Goal: Information Seeking & Learning: Learn about a topic

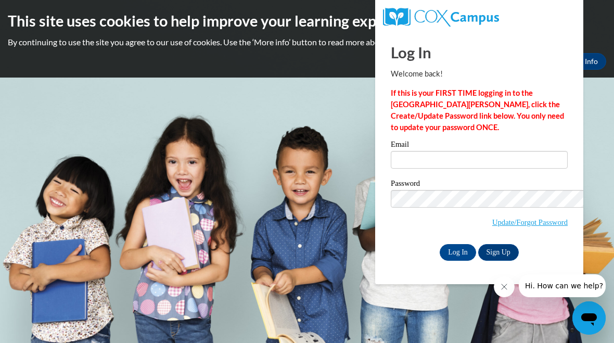
click at [393, 168] on div "Email Password Update/Forgot Password Log In Sign Up OR" at bounding box center [479, 201] width 177 height 120
click at [391, 155] on input "Email" at bounding box center [479, 160] width 177 height 18
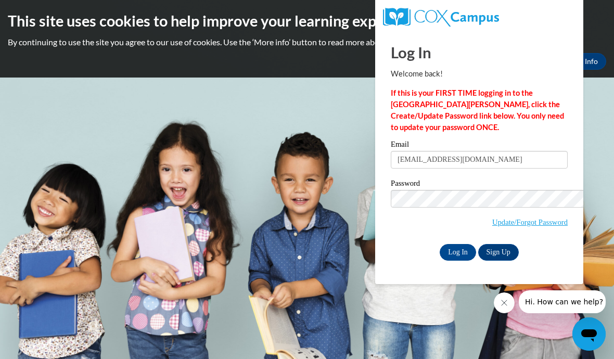
click at [434, 151] on input "kaliyah.hill@yahoo.com" at bounding box center [479, 160] width 177 height 18
click at [432, 151] on input "kaliyah.hill@yahoo.com" at bounding box center [479, 160] width 177 height 18
type input "kaliyah.hill@icloud.com"
click at [440, 244] on input "Log In" at bounding box center [458, 252] width 36 height 17
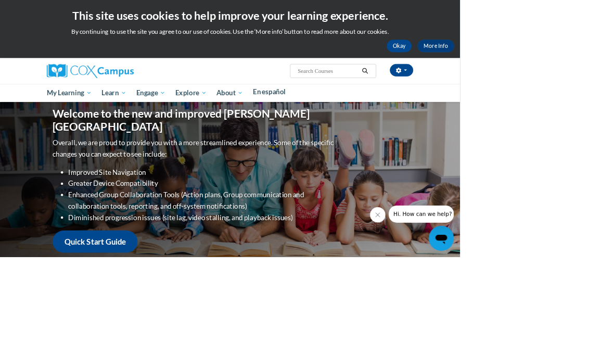
click at [517, 53] on button "Okay" at bounding box center [533, 61] width 33 height 17
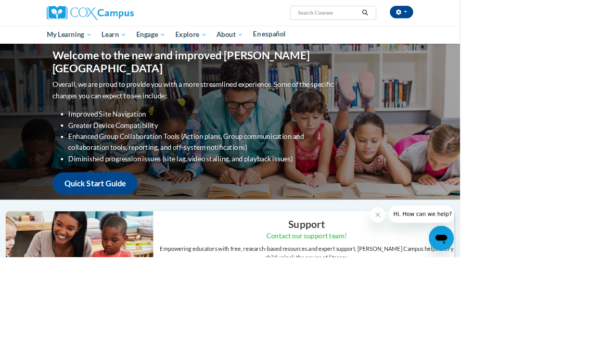
click at [0, 0] on link "Structured Literacy Certificate Program" at bounding box center [0, 0] width 0 height 0
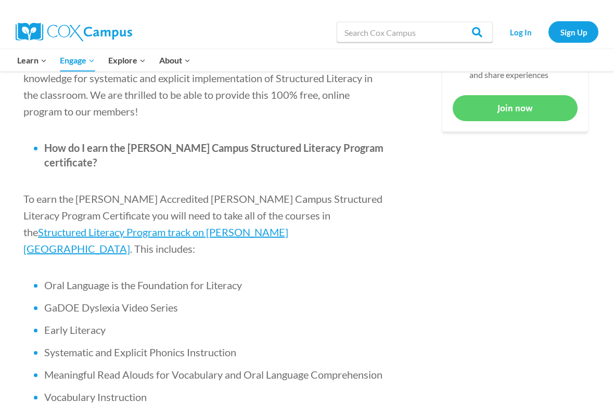
scroll to position [580, 0]
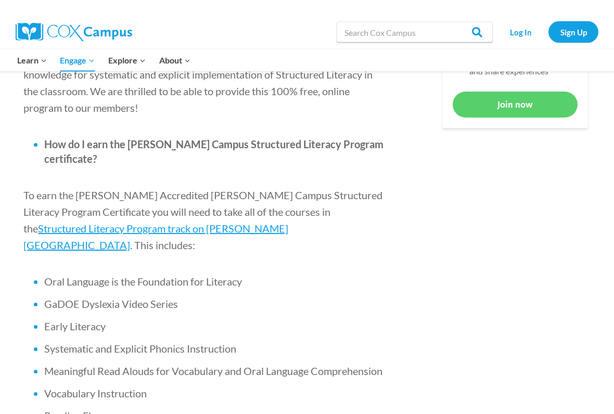
click at [288, 223] on span "Structured Literacy Program track on [PERSON_NAME][GEOGRAPHIC_DATA]" at bounding box center [155, 237] width 265 height 29
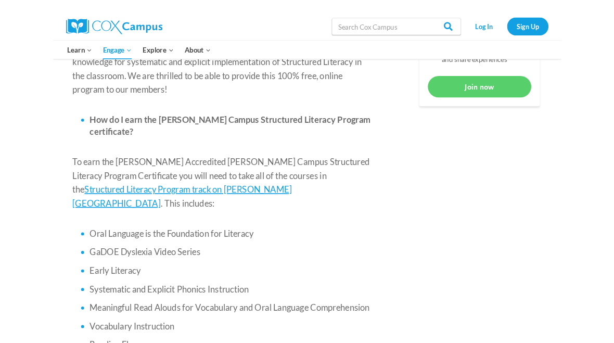
scroll to position [609, 0]
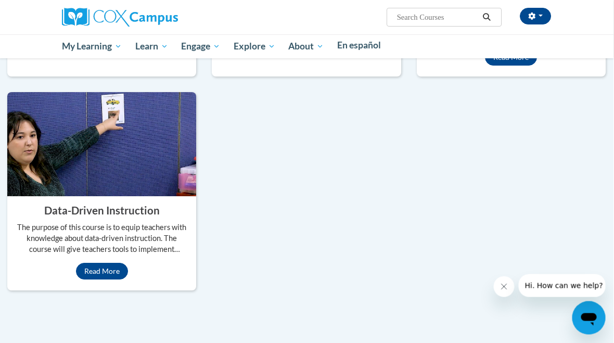
scroll to position [1105, 1]
click at [91, 53] on link "Read More" at bounding box center [103, 44] width 52 height 17
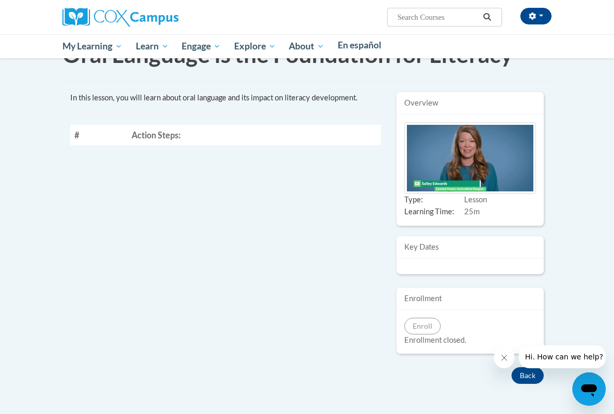
scroll to position [85, 0]
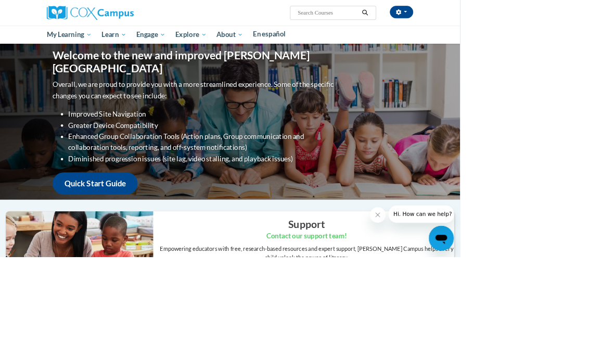
click at [614, 79] on html "Kaliyah Hill (America/New_York UTC-04:00) My Profile Inbox My Transcripts Log O…" at bounding box center [307, 171] width 614 height 343
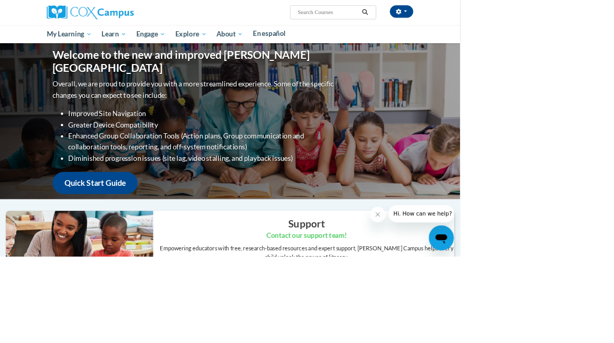
click at [184, 230] on link "Quick Start Guide" at bounding box center [127, 245] width 114 height 30
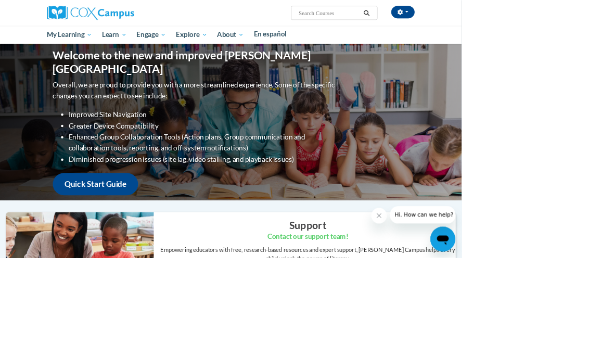
scroll to position [1, 0]
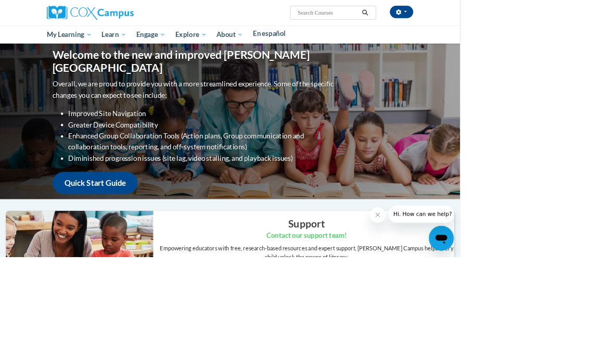
click at [0, 0] on link "Structured Literacy Certificate Program" at bounding box center [0, 0] width 0 height 0
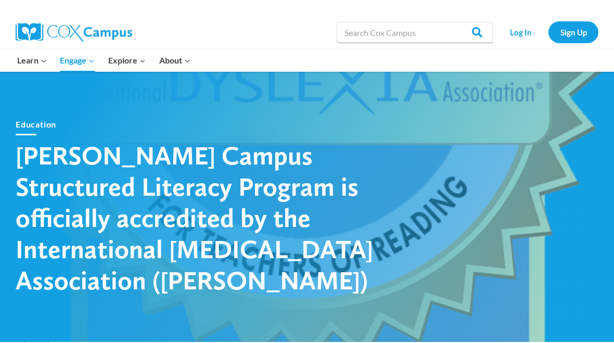
click at [515, 34] on link "Log In" at bounding box center [520, 31] width 45 height 21
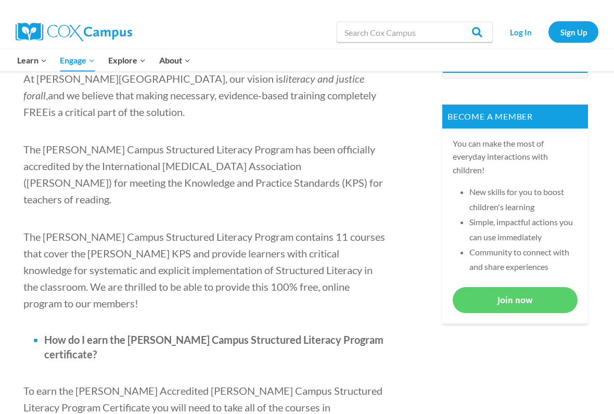
scroll to position [384, 0]
click at [531, 306] on link "Join now" at bounding box center [515, 300] width 125 height 26
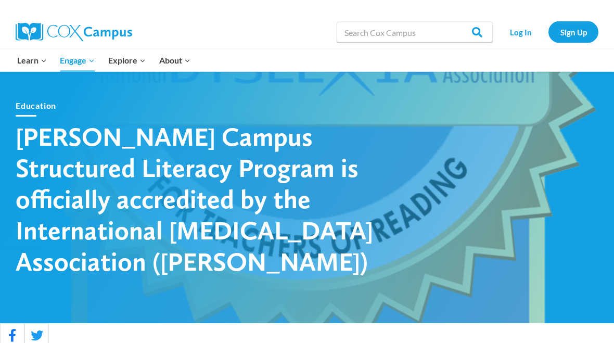
scroll to position [0, 0]
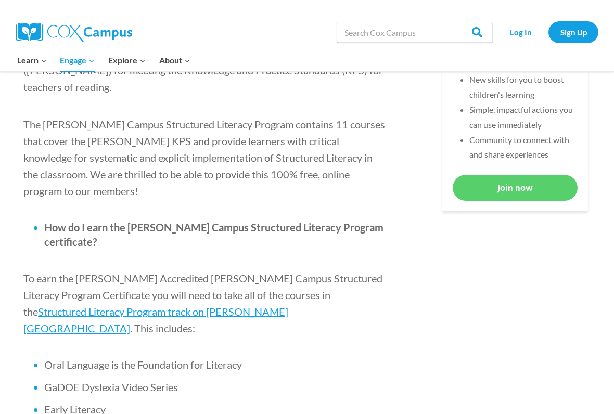
click at [288, 306] on span "Structured Literacy Program track on Cox Campus" at bounding box center [155, 320] width 265 height 29
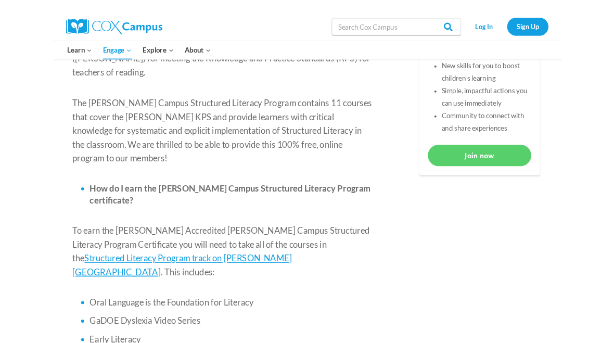
scroll to position [526, 0]
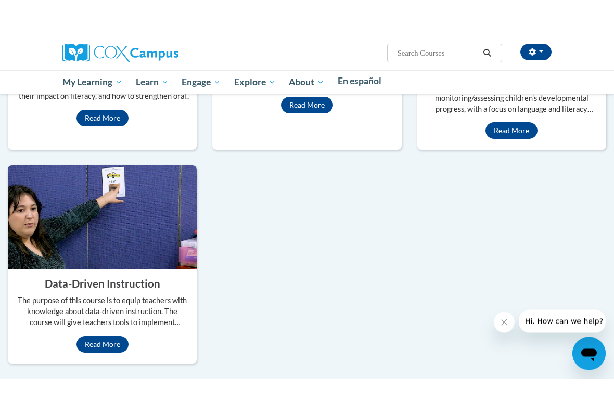
scroll to position [1062, 0]
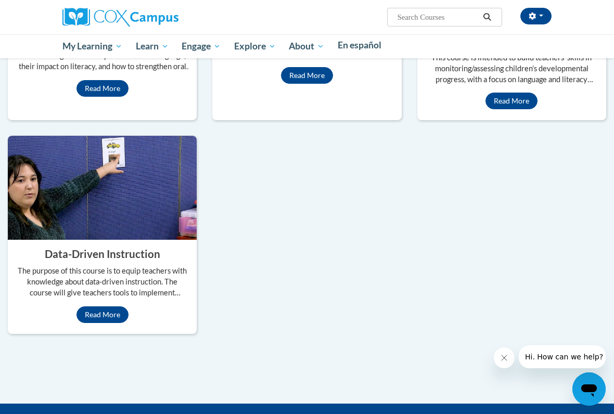
click at [109, 97] on link "Read More" at bounding box center [103, 88] width 52 height 17
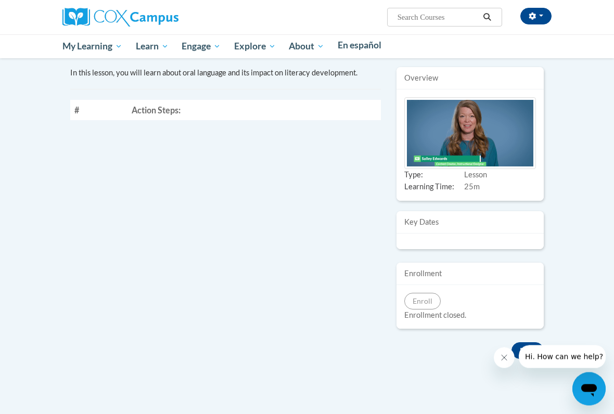
scroll to position [65, 6]
click at [476, 158] on img at bounding box center [471, 134] width 132 height 72
click at [469, 170] on img at bounding box center [471, 134] width 132 height 72
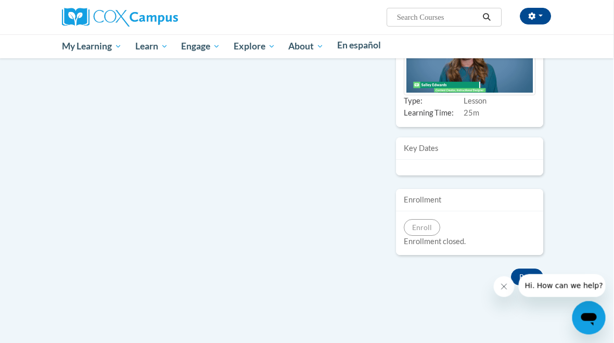
scroll to position [0, 6]
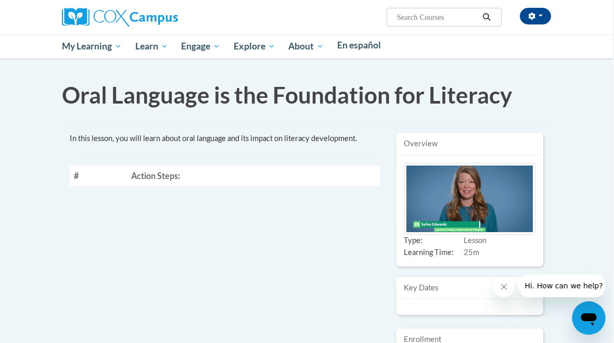
click at [0, 0] on li "Oral Language is the Foundation for Literacy" at bounding box center [0, 0] width 0 height 0
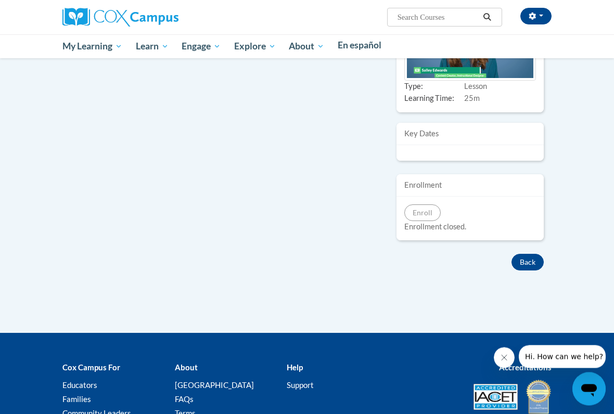
scroll to position [155, 0]
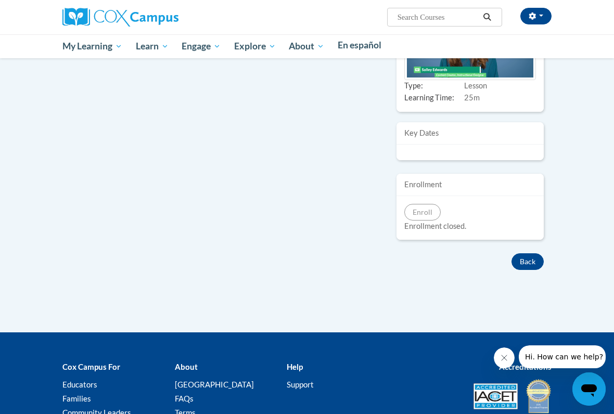
click at [469, 80] on img at bounding box center [471, 44] width 132 height 72
click at [485, 80] on img at bounding box center [471, 44] width 132 height 72
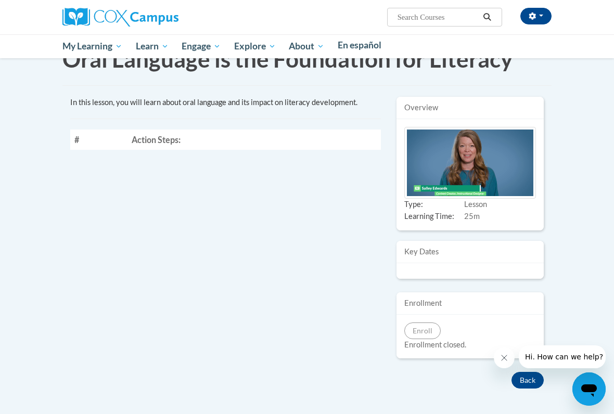
scroll to position [37, 0]
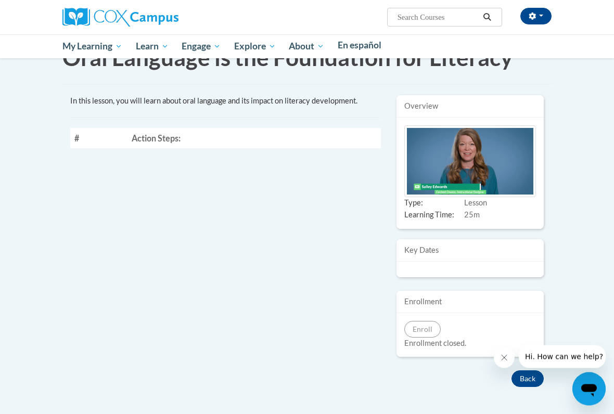
click at [474, 188] on img at bounding box center [471, 162] width 132 height 72
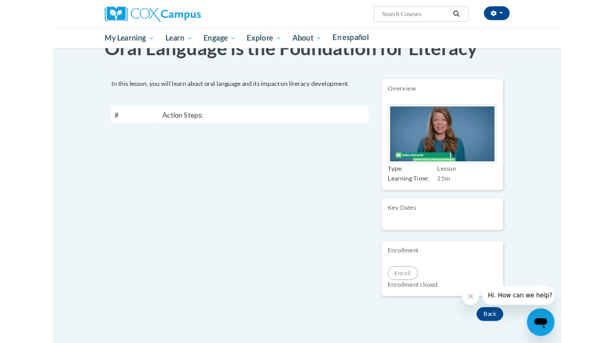
scroll to position [0, 0]
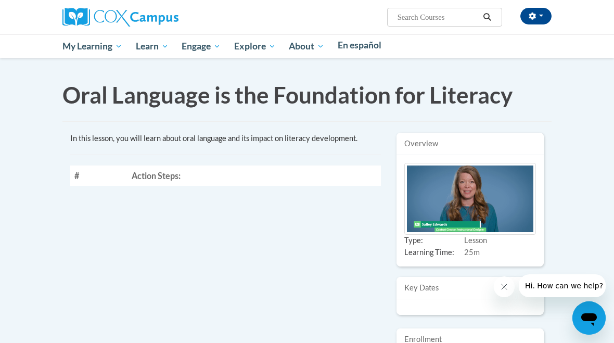
click at [0, 0] on link "Home" at bounding box center [0, 0] width 0 height 0
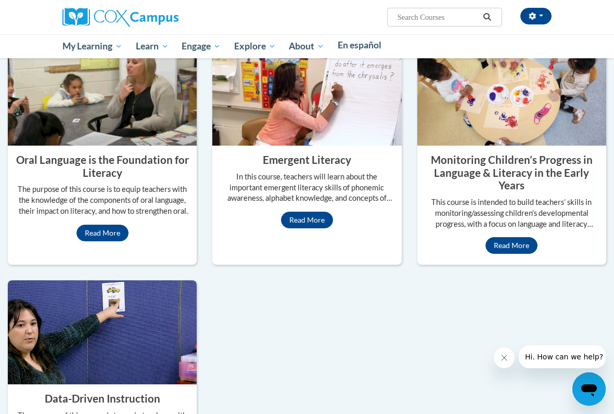
scroll to position [988, 0]
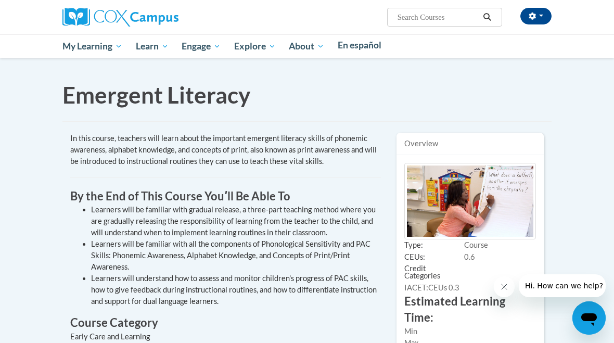
click at [0, 0] on span "PK-5 Structured Literacy Program" at bounding box center [0, 0] width 0 height 0
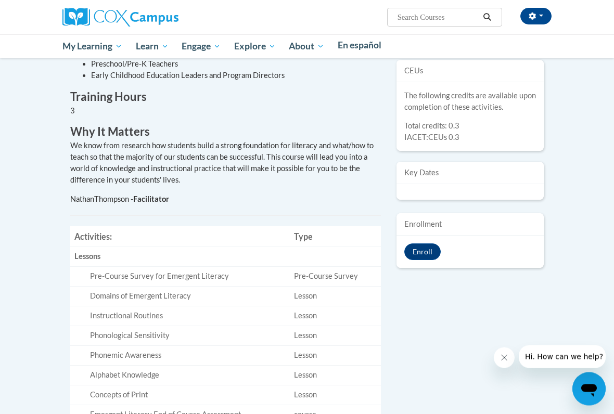
scroll to position [308, 0]
click at [418, 260] on button "Enroll" at bounding box center [423, 252] width 36 height 17
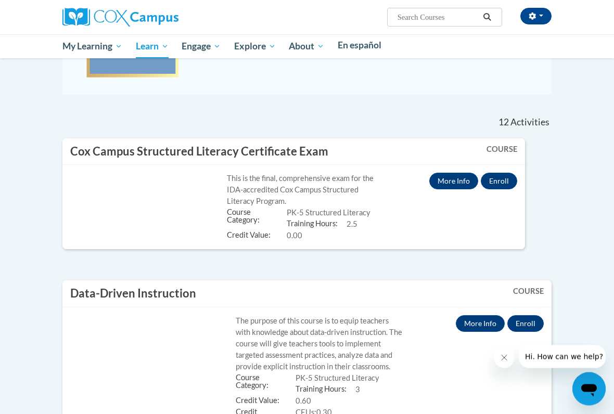
scroll to position [236, 0]
click at [481, 190] on button "Enroll" at bounding box center [499, 181] width 36 height 17
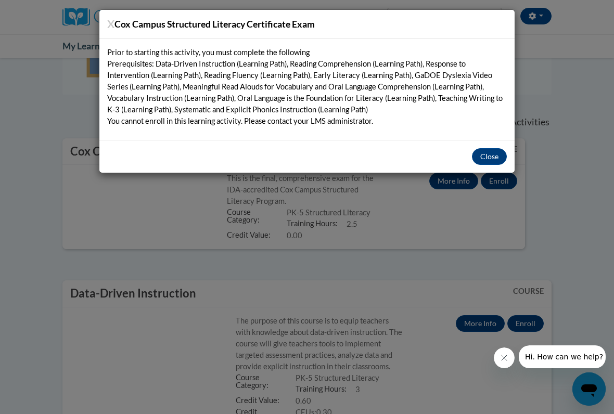
click at [491, 157] on button "Close" at bounding box center [489, 156] width 35 height 17
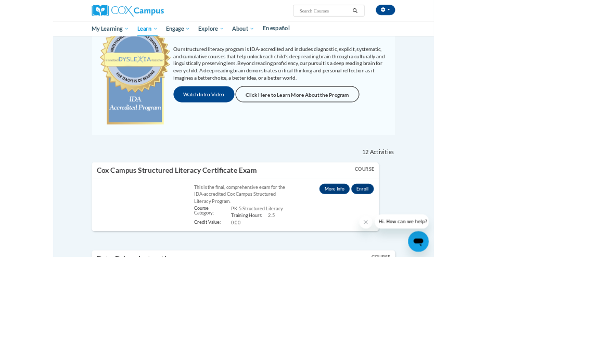
scroll to position [0, 0]
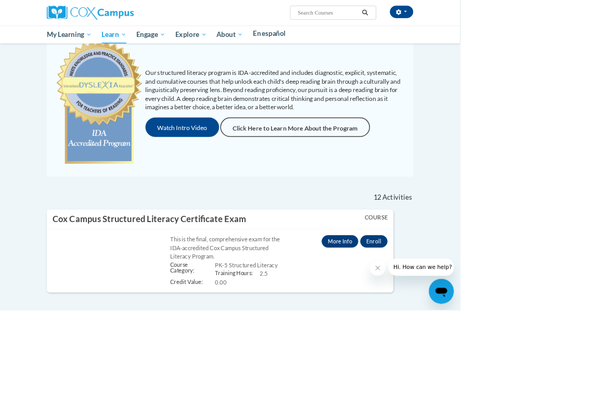
scroll to position [94, 0]
click at [430, 331] on link "More Info" at bounding box center [454, 322] width 49 height 17
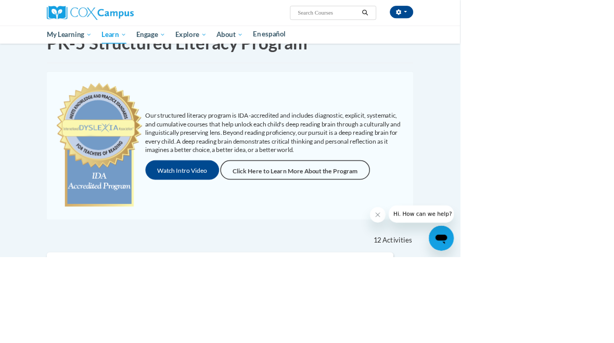
scroll to position [0, 0]
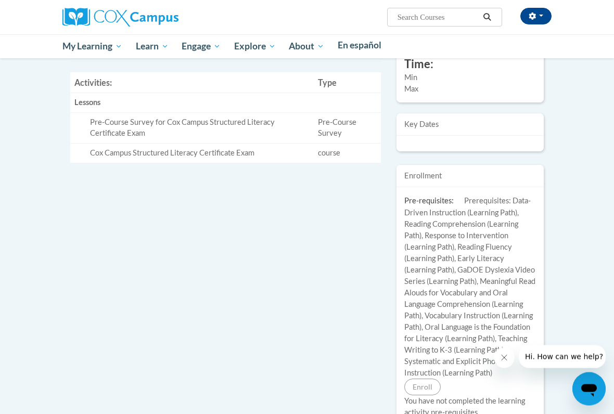
scroll to position [361, 0]
click at [333, 138] on td "Pre-Course Survey" at bounding box center [347, 127] width 67 height 31
click at [272, 139] on div "Pre-Course Survey for Cox Campus Structured Literacy Certificate Exam" at bounding box center [200, 128] width 220 height 22
click at [329, 162] on td "course" at bounding box center [347, 152] width 67 height 19
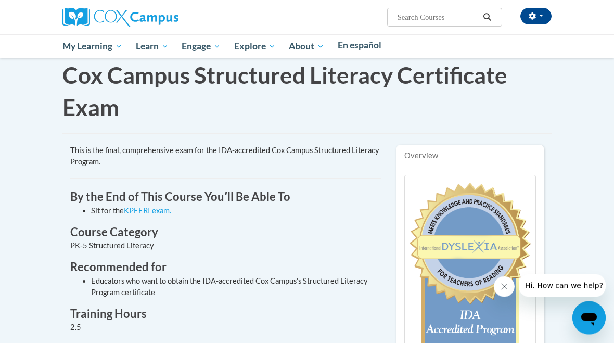
scroll to position [0, 0]
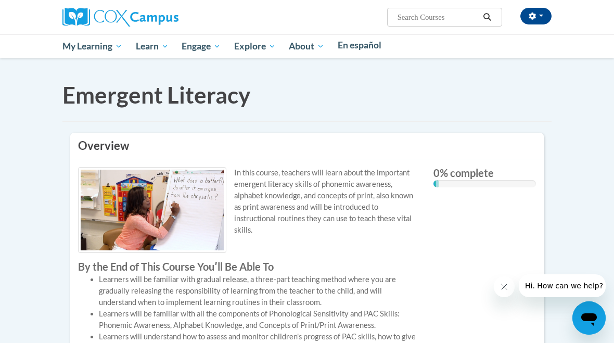
click at [0, 0] on link "Home" at bounding box center [0, 0] width 0 height 0
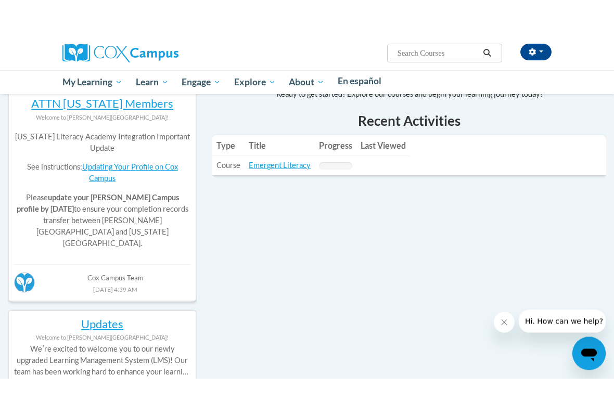
scroll to position [486, 0]
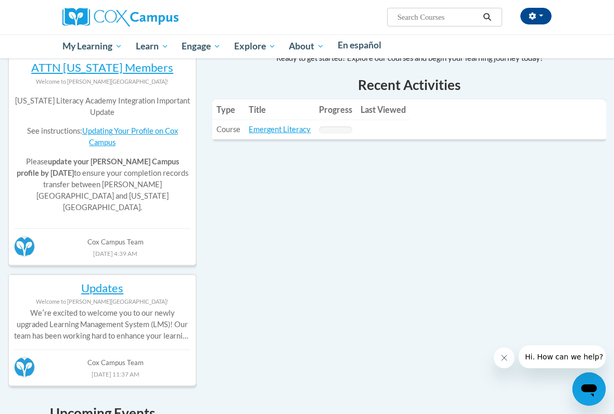
click at [311, 134] on link "Emergent Literacy" at bounding box center [280, 129] width 62 height 9
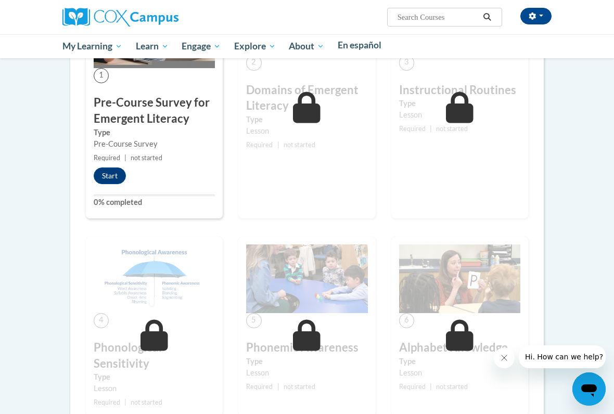
scroll to position [874, 0]
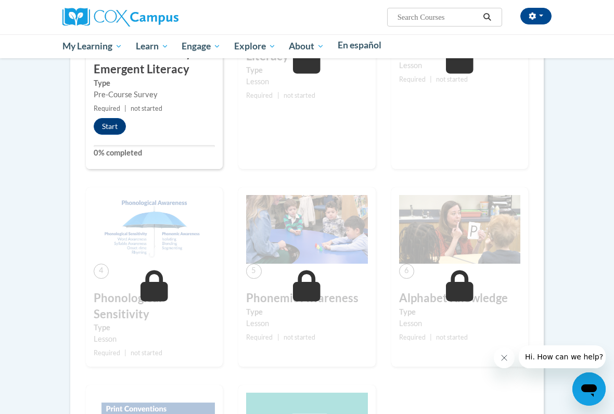
click at [342, 235] on div "1 Pre-Course Survey for Emergent Literacy Type Pre-Course Survey Required | not…" at bounding box center [307, 269] width 458 height 678
click at [336, 240] on div "1 Pre-Course Survey for Emergent Literacy Type Pre-Course Survey Required | not…" at bounding box center [307, 269] width 458 height 678
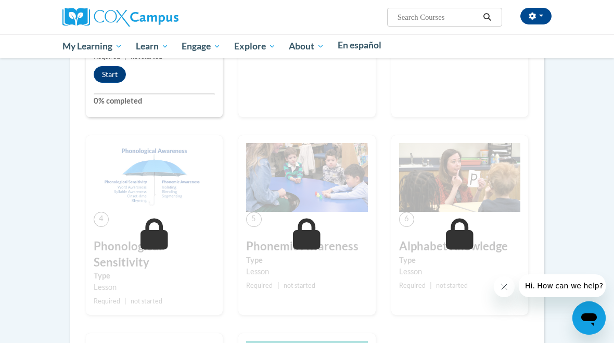
scroll to position [894, 0]
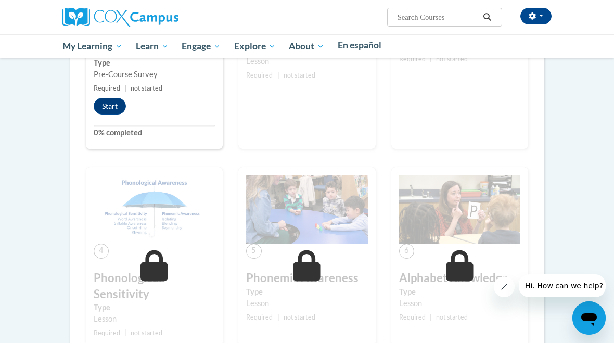
click at [126, 115] on button "Start" at bounding box center [110, 106] width 32 height 17
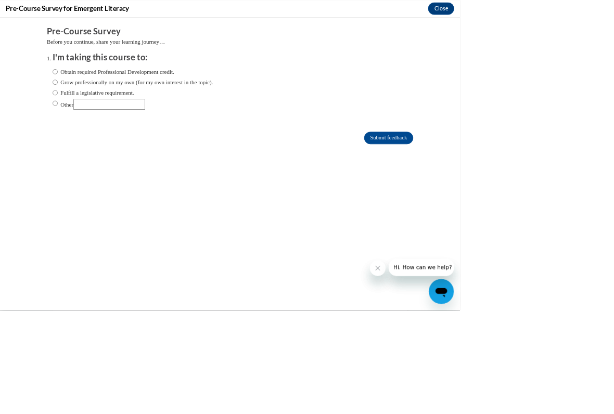
scroll to position [1723, 0]
